Goal: Task Accomplishment & Management: Manage account settings

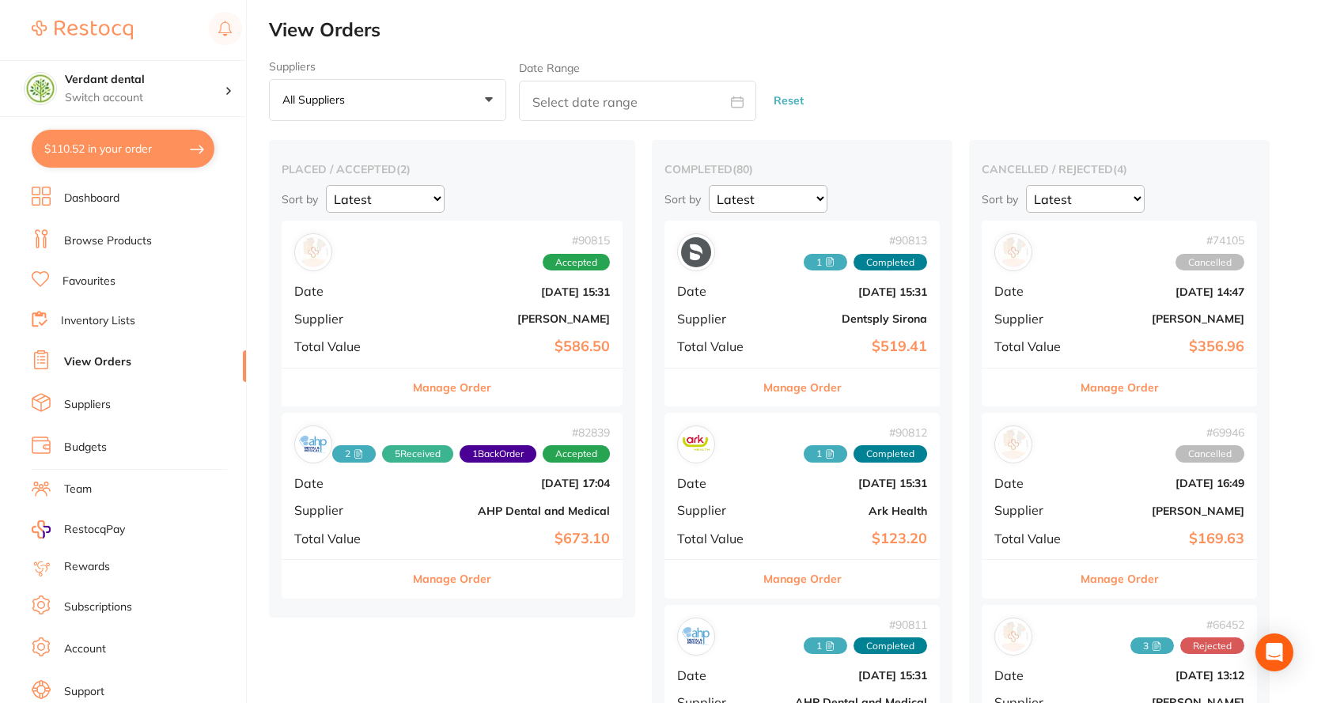
click at [487, 287] on b "[DATE] 15:31" at bounding box center [509, 292] width 202 height 13
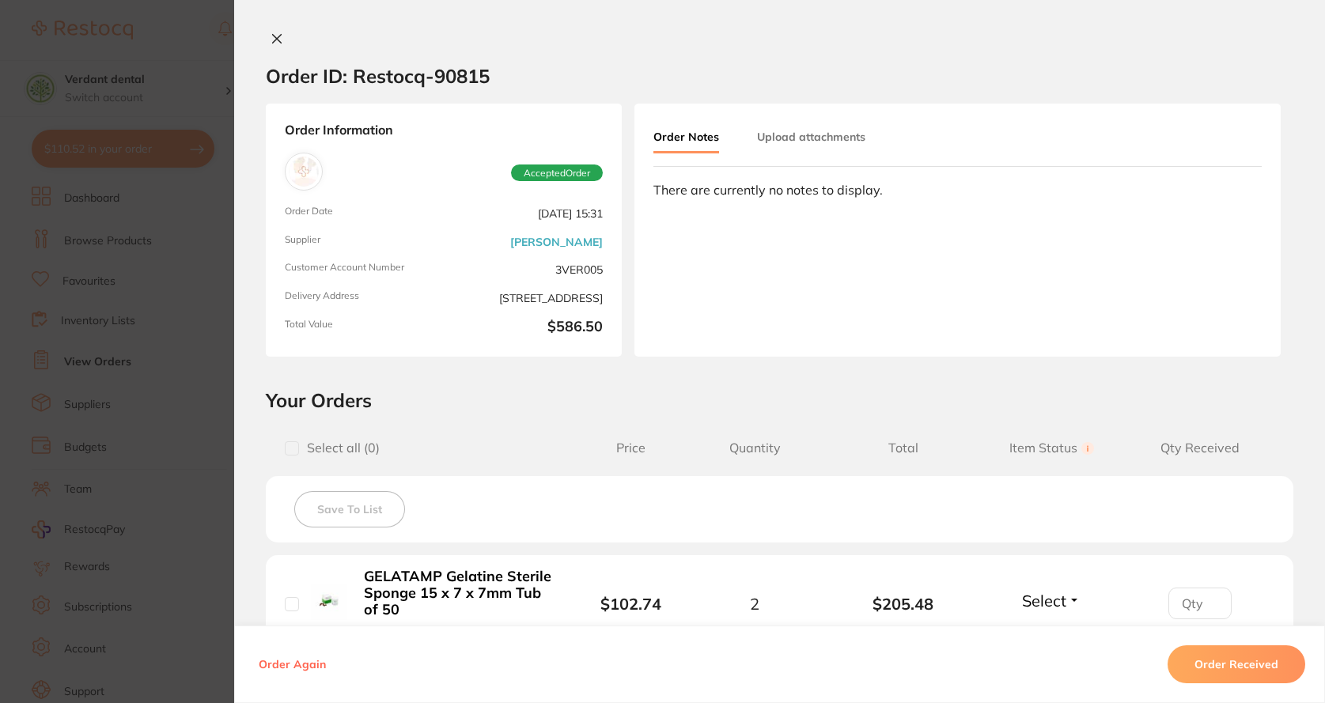
click at [787, 137] on button "Upload attachments" at bounding box center [811, 137] width 108 height 28
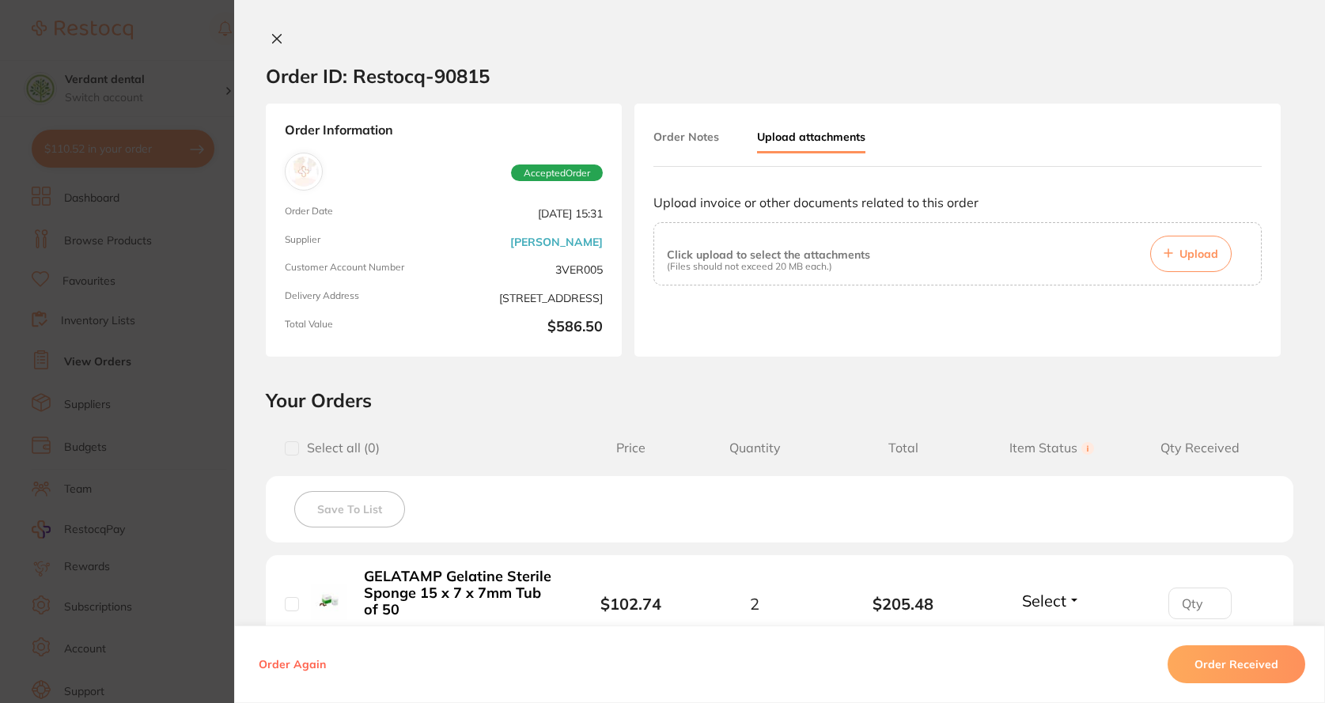
click at [1220, 264] on button "Upload" at bounding box center [1190, 254] width 81 height 36
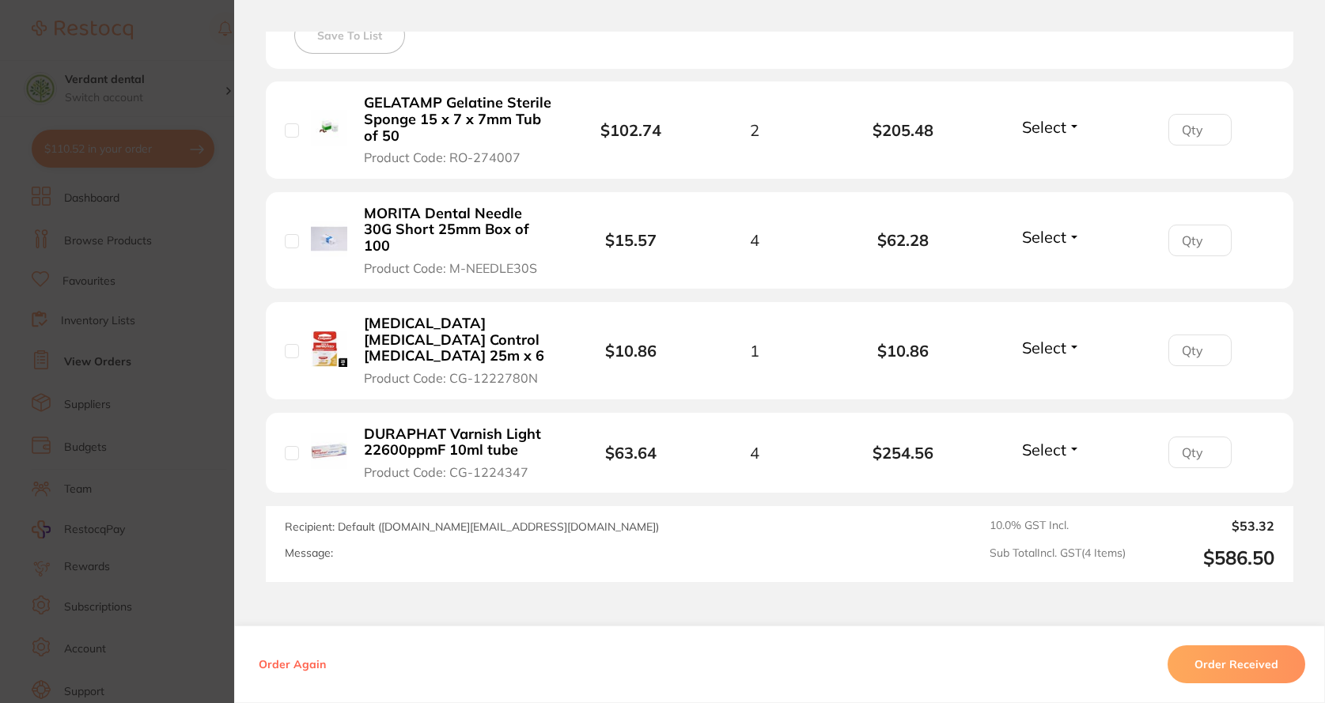
scroll to position [475, 0]
click at [1185, 664] on button "Order Received" at bounding box center [1237, 665] width 138 height 38
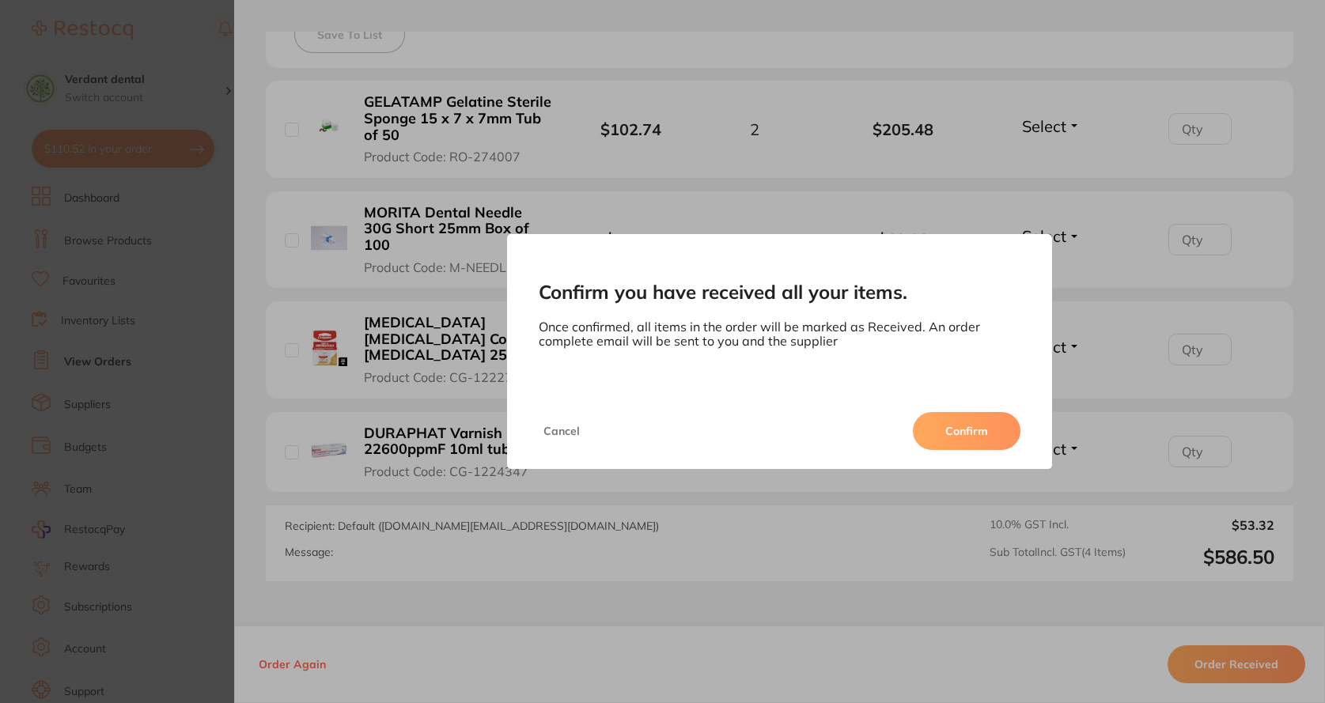
click at [965, 438] on button "Confirm" at bounding box center [967, 431] width 108 height 38
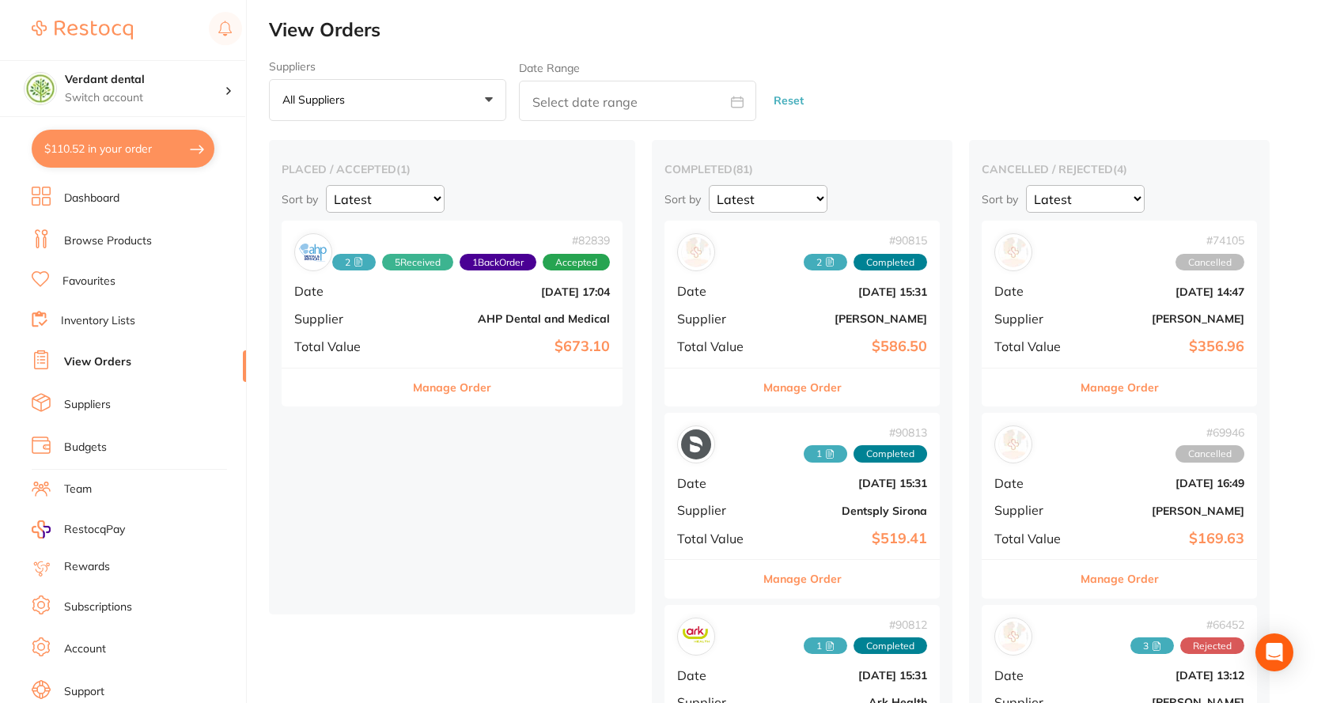
click at [472, 343] on b "$673.10" at bounding box center [509, 347] width 202 height 17
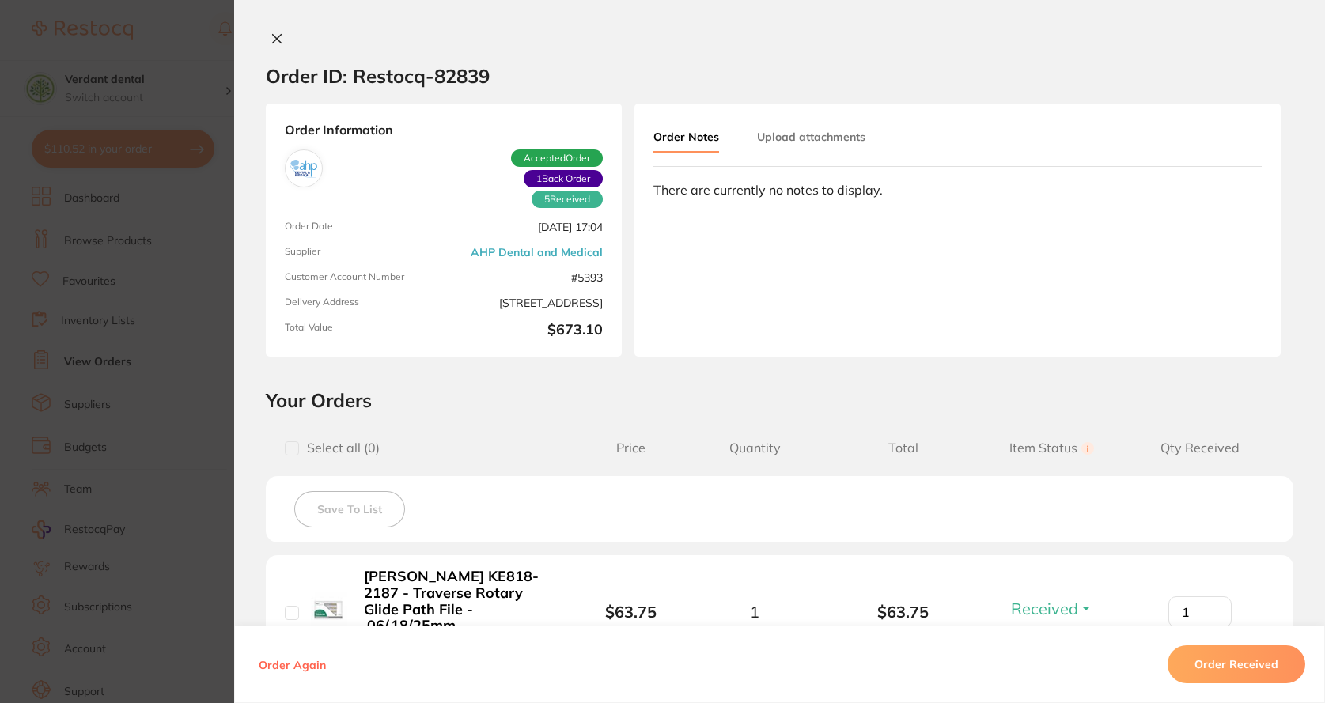
click at [275, 45] on button at bounding box center [277, 40] width 22 height 17
